Goal: Task Accomplishment & Management: Use online tool/utility

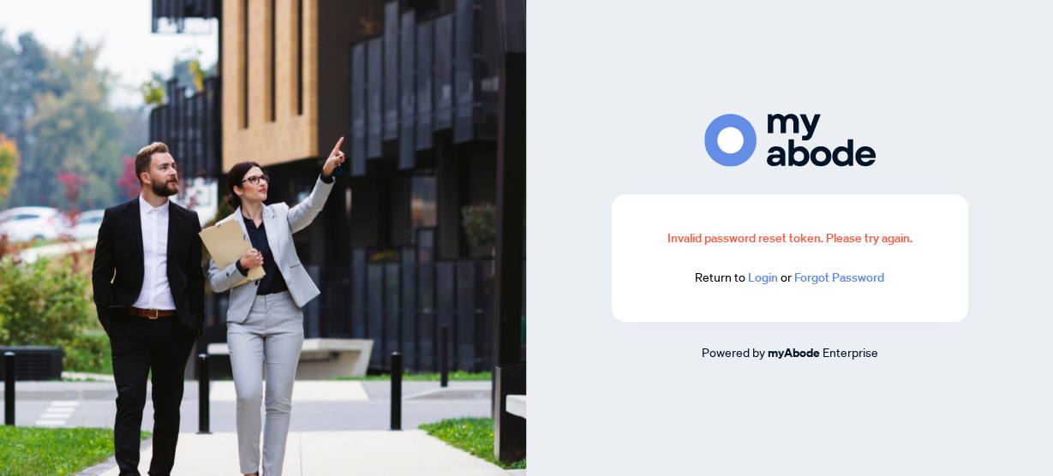
click at [755, 281] on link "Login" at bounding box center [763, 277] width 30 height 15
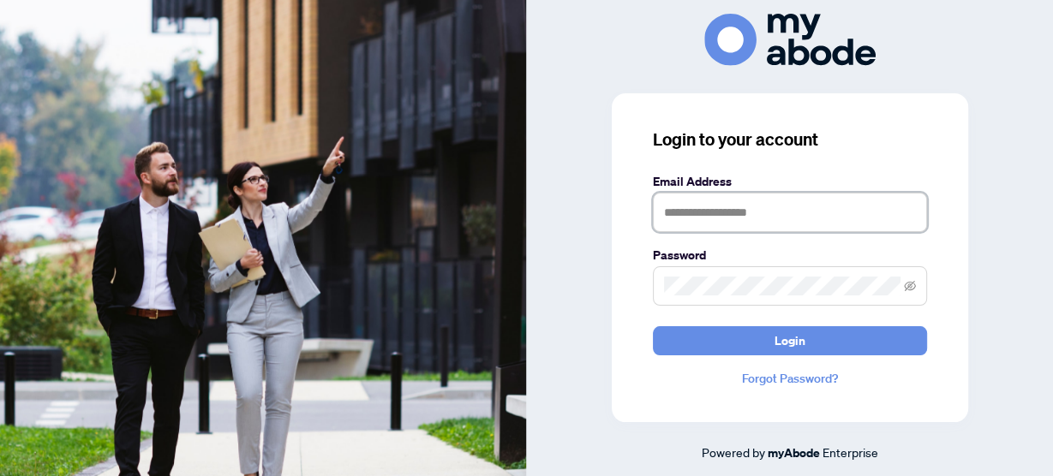
click at [706, 218] on input "text" at bounding box center [790, 212] width 274 height 39
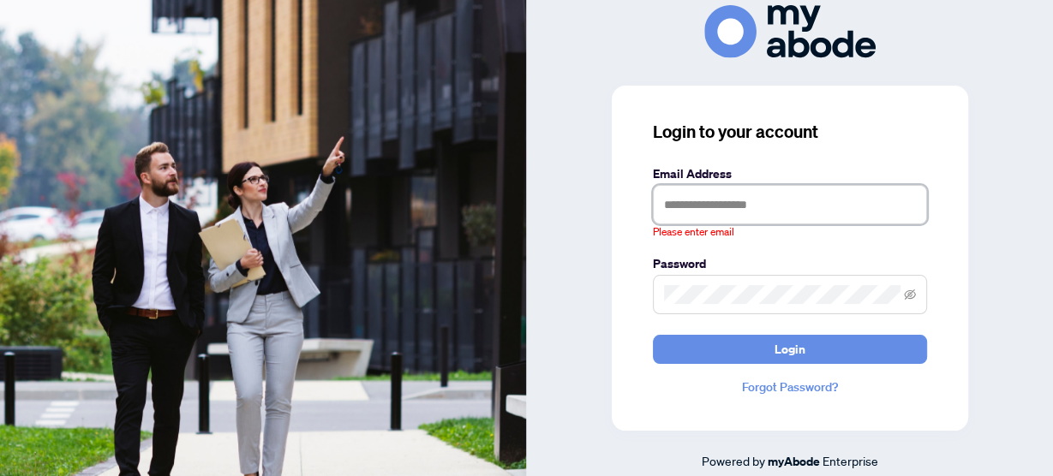
click at [653, 335] on button "Login" at bounding box center [790, 349] width 274 height 29
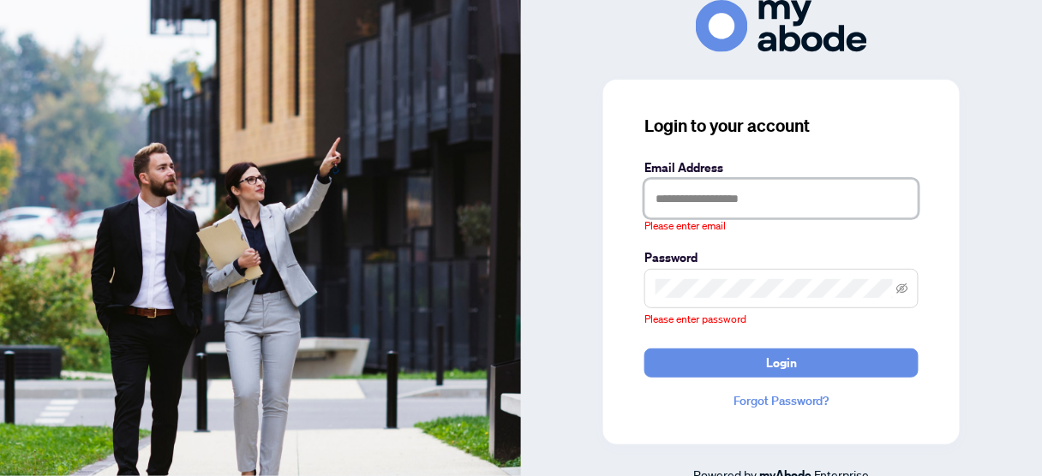
type input "**********"
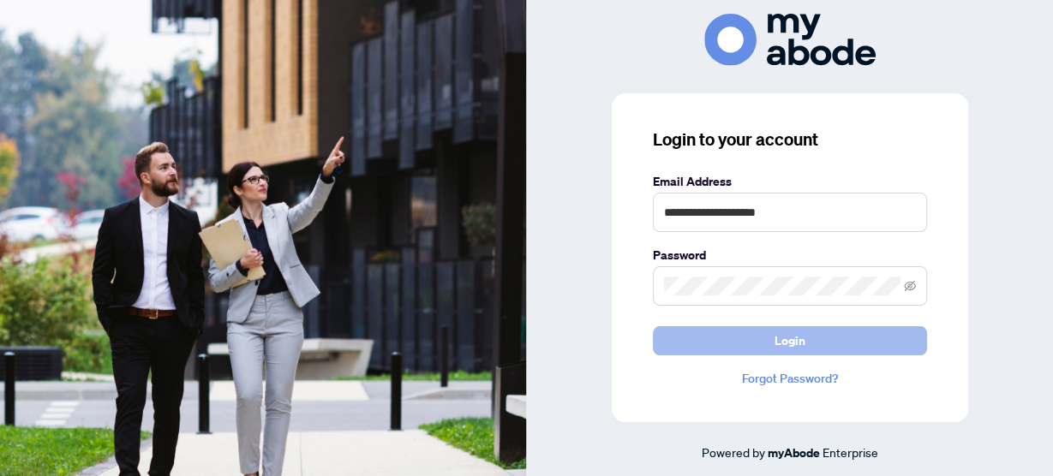
click at [776, 342] on span "Login" at bounding box center [789, 340] width 31 height 27
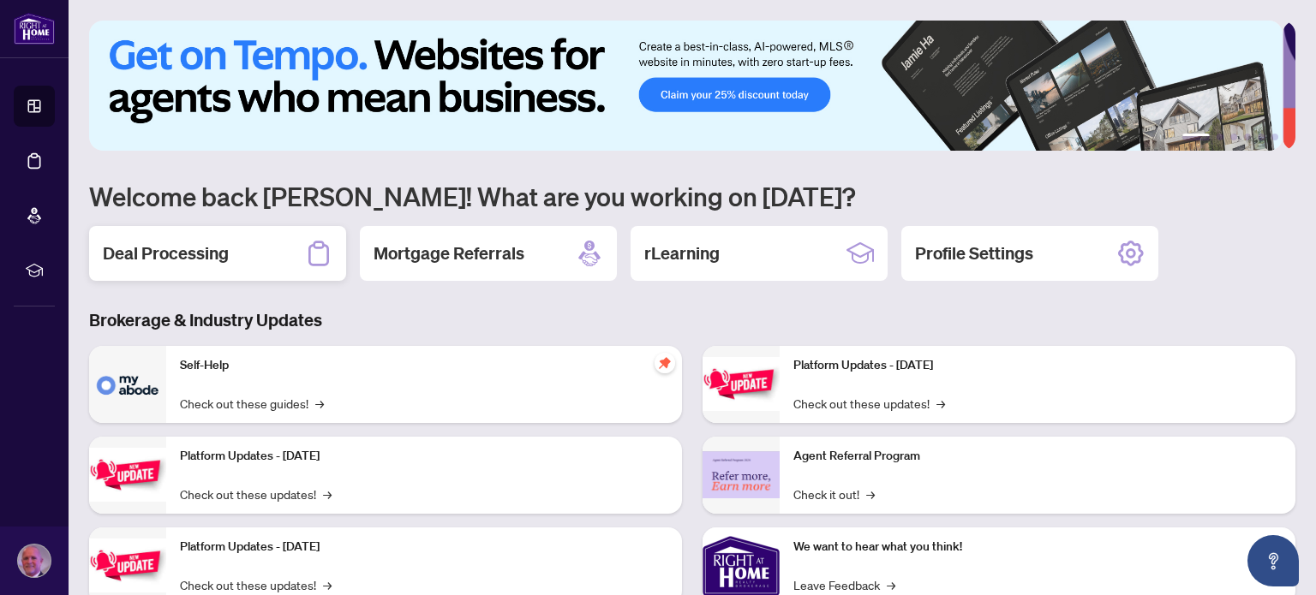
click at [171, 248] on h2 "Deal Processing" at bounding box center [166, 254] width 126 height 24
